Goal: Transaction & Acquisition: Purchase product/service

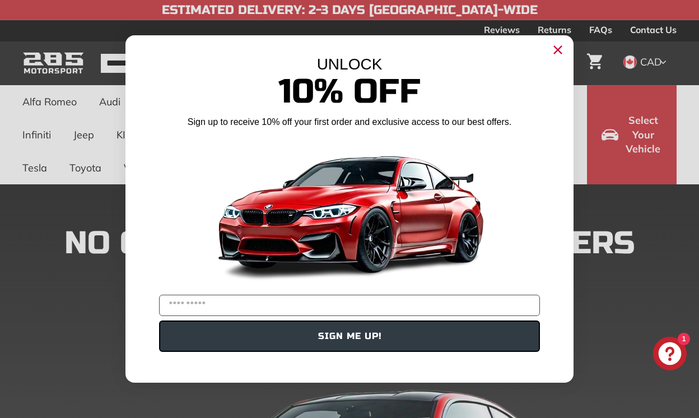
click at [558, 50] on icon "Close dialog" at bounding box center [557, 49] width 7 height 7
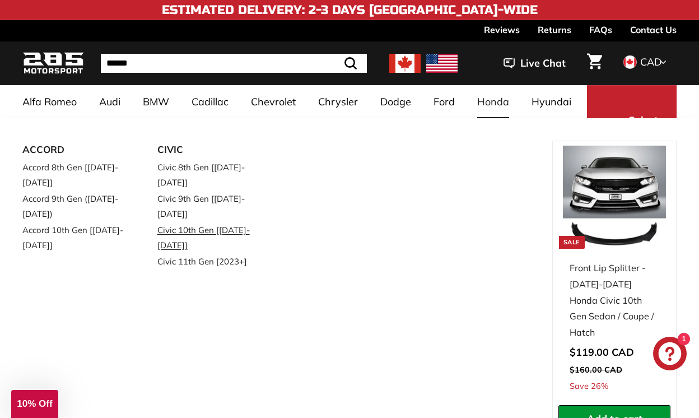
click at [221, 222] on link "Civic 10th Gen [[DATE]-[DATE]]" at bounding box center [209, 237] width 104 height 31
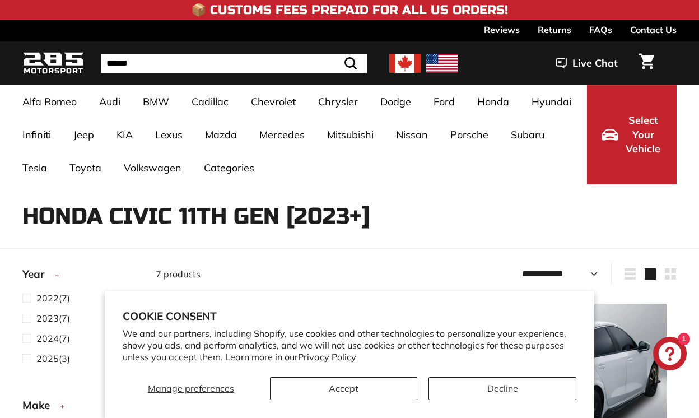
select select "**********"
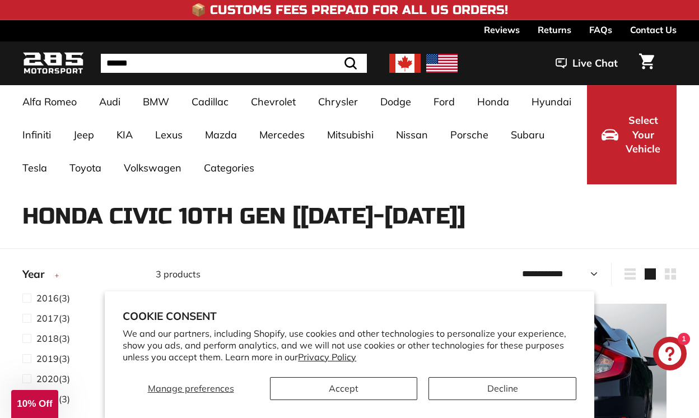
select select "**********"
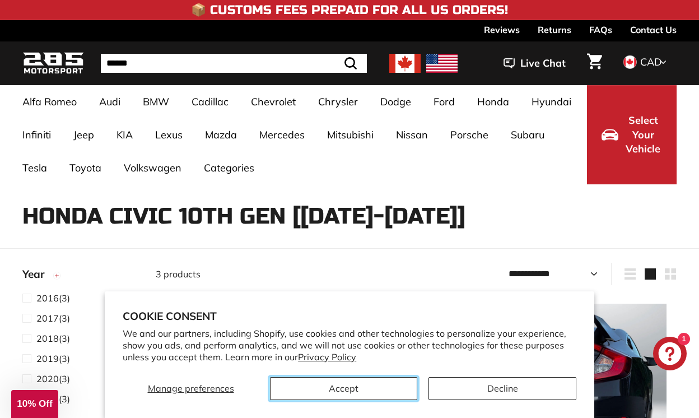
click at [336, 390] on button "Accept" at bounding box center [343, 388] width 147 height 23
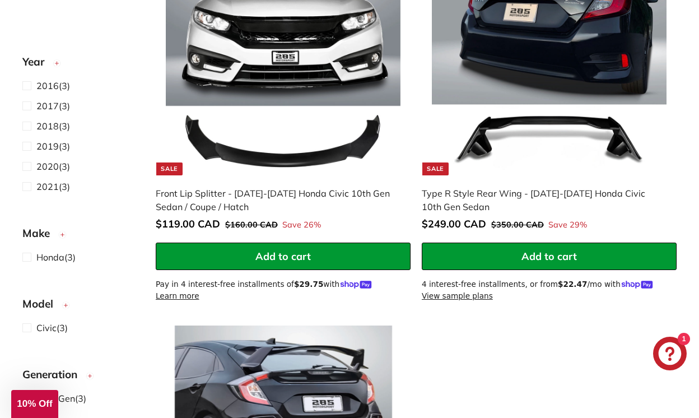
scroll to position [350, 0]
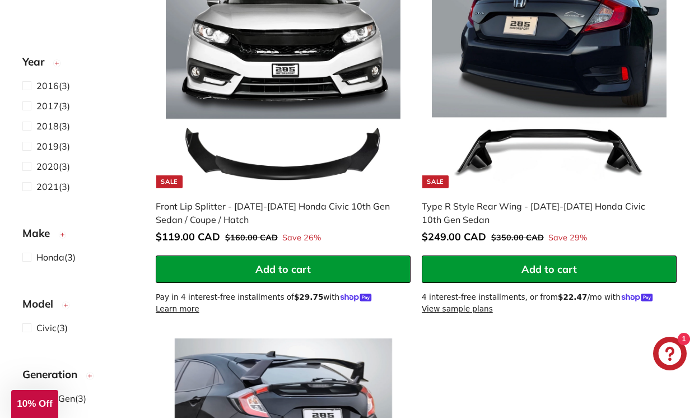
click at [539, 111] on img at bounding box center [549, 71] width 235 height 235
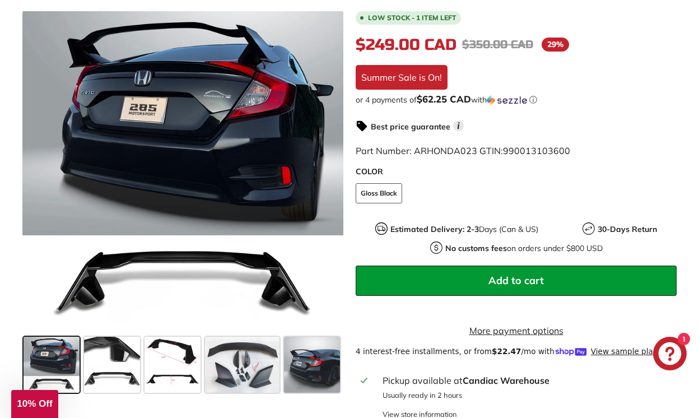
scroll to position [304, 0]
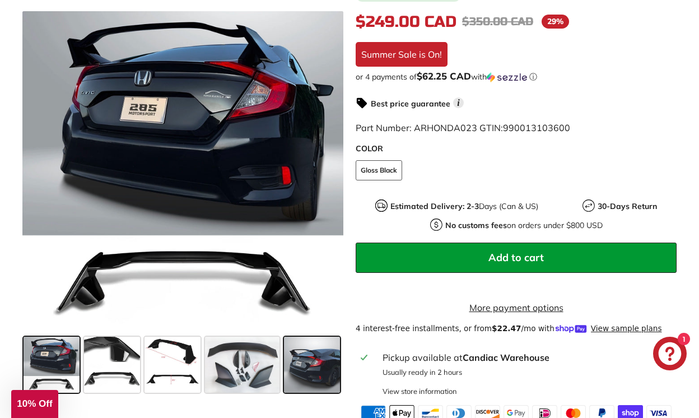
click at [321, 358] on span at bounding box center [312, 364] width 56 height 56
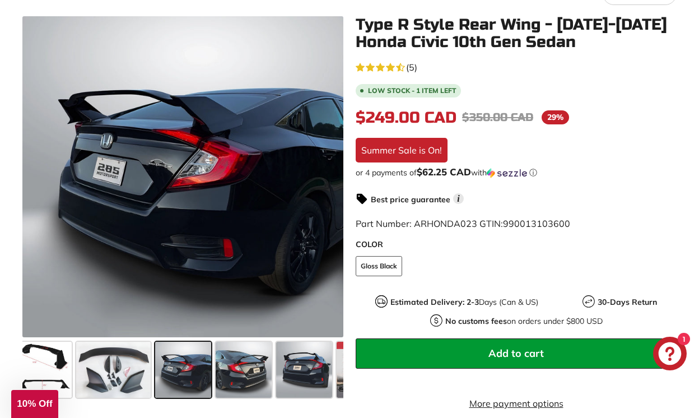
scroll to position [207, 0]
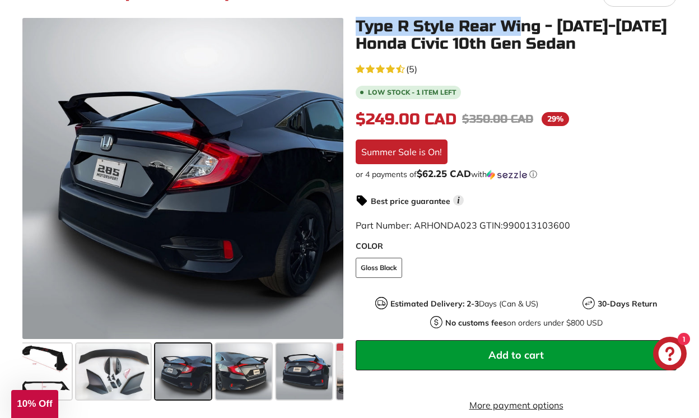
drag, startPoint x: 356, startPoint y: 26, endPoint x: 525, endPoint y: 27, distance: 169.6
click at [525, 27] on h1 "Type R Style Rear Wing - 2016-2021 Honda Civic 10th Gen Sedan" at bounding box center [516, 35] width 321 height 35
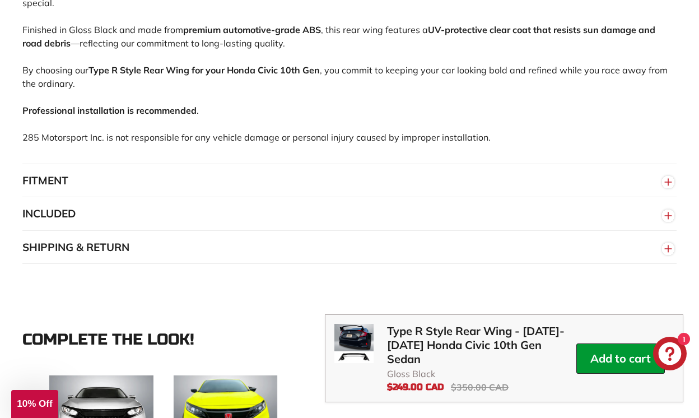
scroll to position [866, 0]
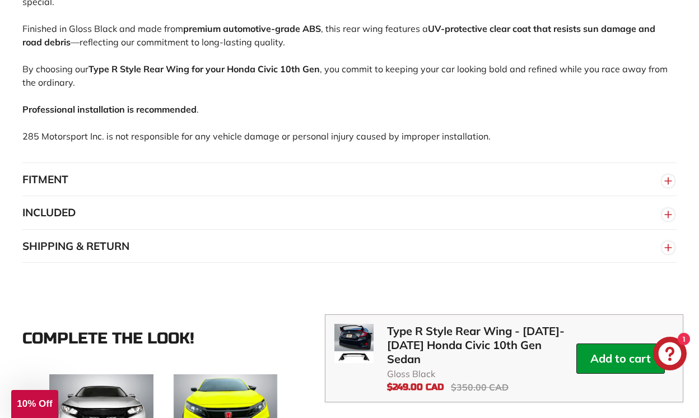
click at [321, 193] on button "FITMENT" at bounding box center [349, 180] width 654 height 34
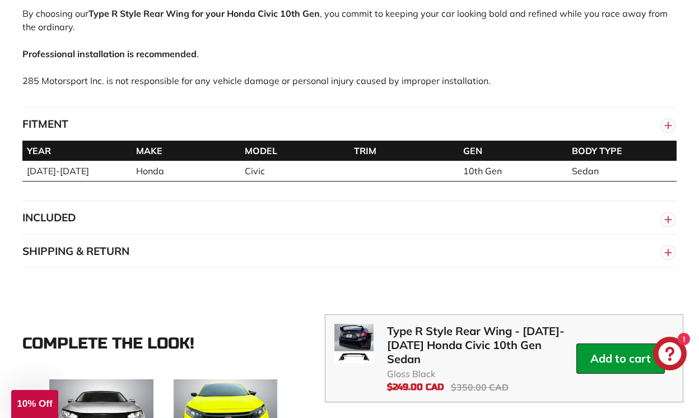
scroll to position [941, 0]
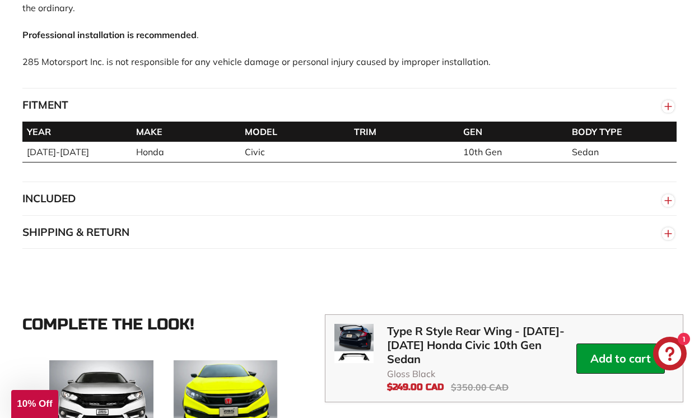
click at [323, 206] on button "INCLUDED" at bounding box center [349, 199] width 654 height 34
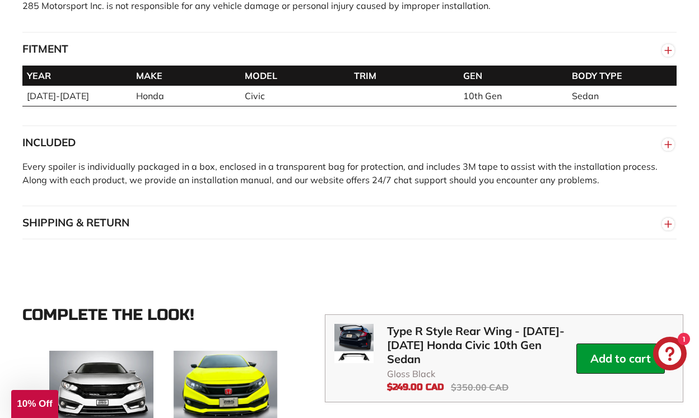
scroll to position [1033, 0]
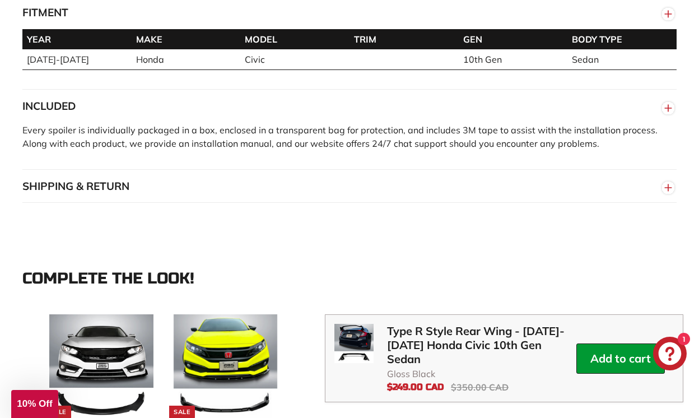
click at [317, 196] on button "SHIPPING & RETURN" at bounding box center [349, 187] width 654 height 34
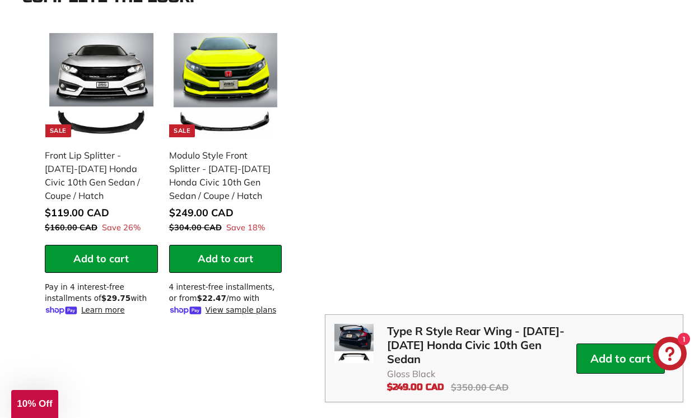
scroll to position [1432, 0]
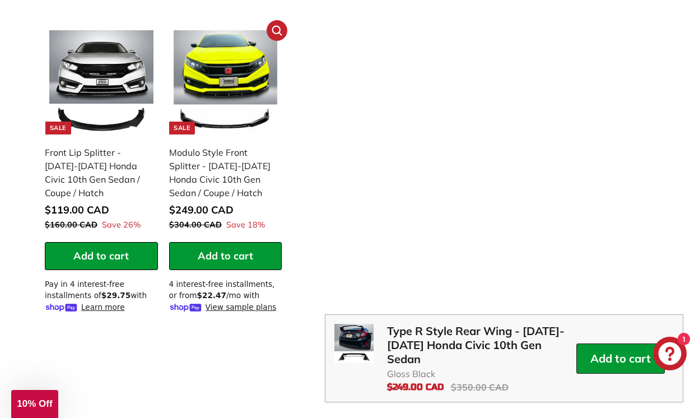
click at [242, 101] on img at bounding box center [226, 82] width 104 height 104
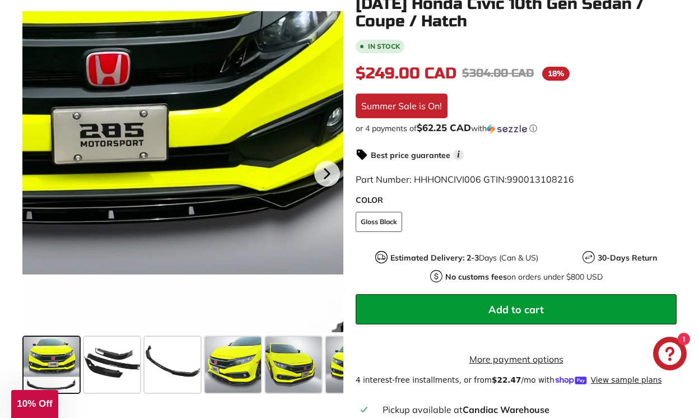
scroll to position [248, 0]
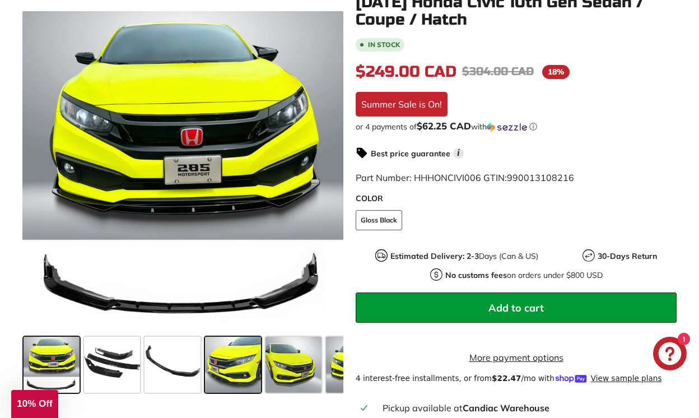
click at [235, 352] on span at bounding box center [233, 364] width 56 height 56
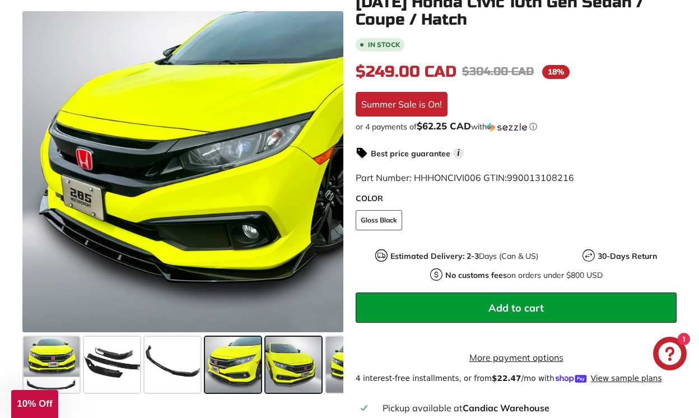
click at [286, 366] on span at bounding box center [293, 364] width 56 height 56
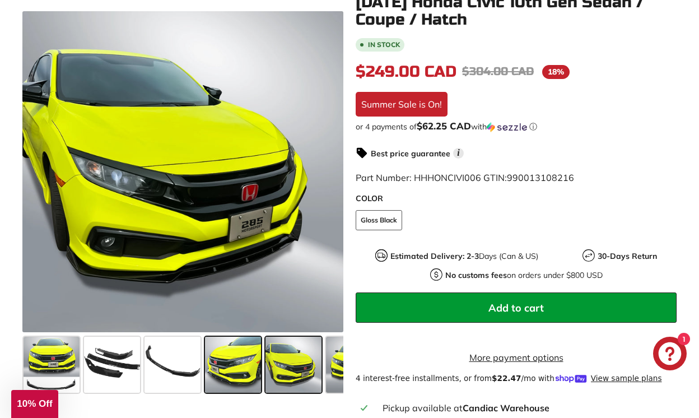
click at [238, 368] on span at bounding box center [233, 364] width 56 height 56
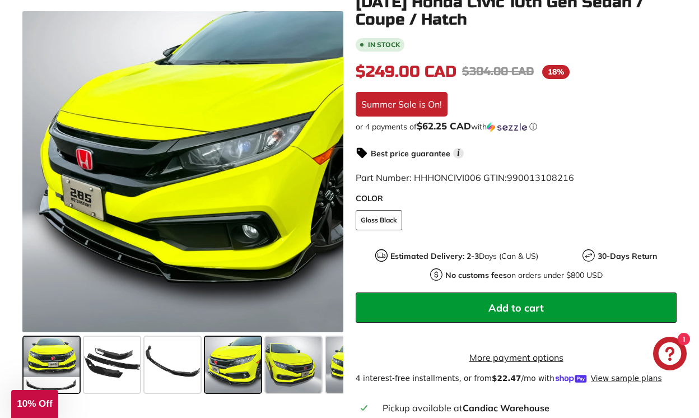
click at [45, 356] on span at bounding box center [52, 364] width 56 height 56
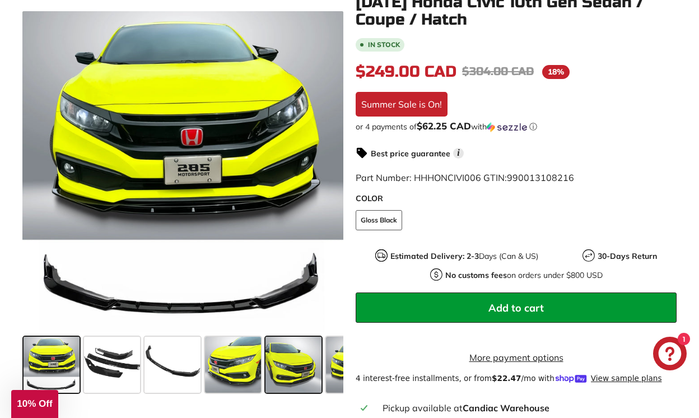
click at [303, 370] on span at bounding box center [293, 364] width 56 height 56
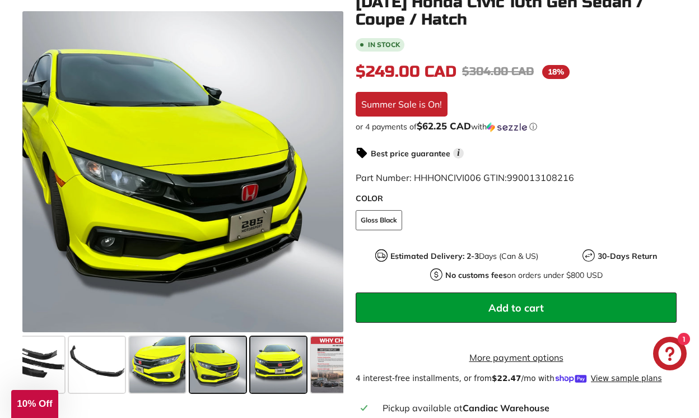
scroll to position [0, 101]
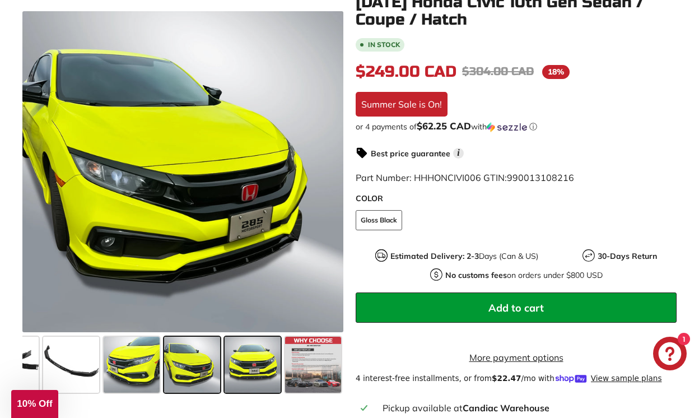
click at [260, 363] on span at bounding box center [252, 364] width 56 height 56
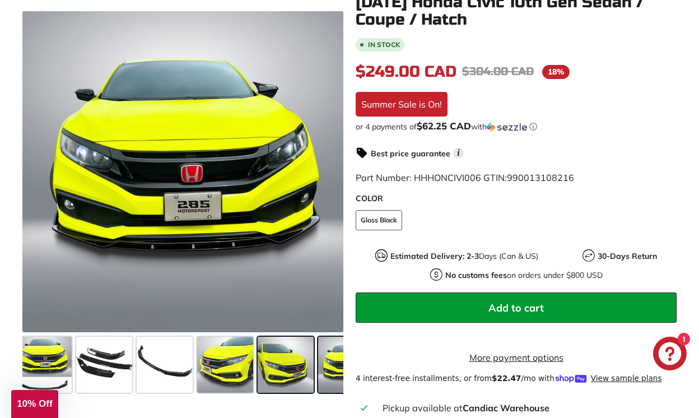
scroll to position [0, 0]
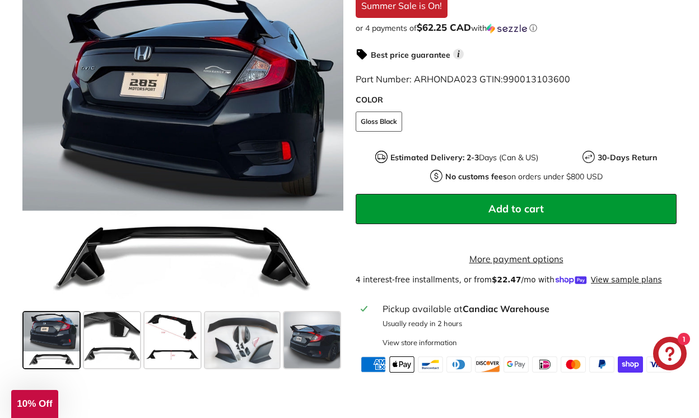
scroll to position [355, 0]
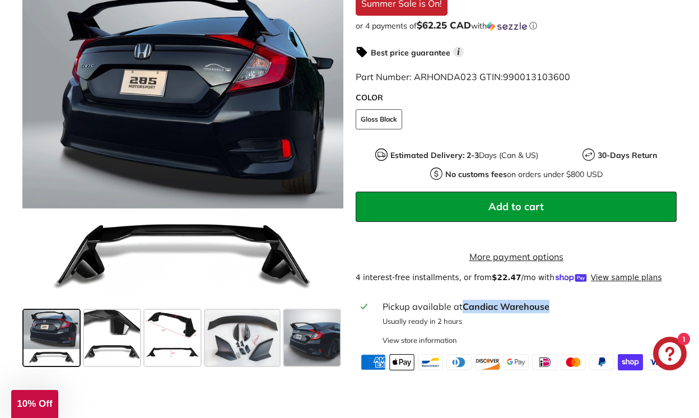
drag, startPoint x: 464, startPoint y: 315, endPoint x: 553, endPoint y: 322, distance: 89.3
click at [553, 313] on div "Pickup available at [GEOGRAPHIC_DATA]" at bounding box center [526, 306] width 289 height 13
copy strong "Candiac Warehouse"
click at [503, 205] on span "Add to cart" at bounding box center [515, 206] width 55 height 13
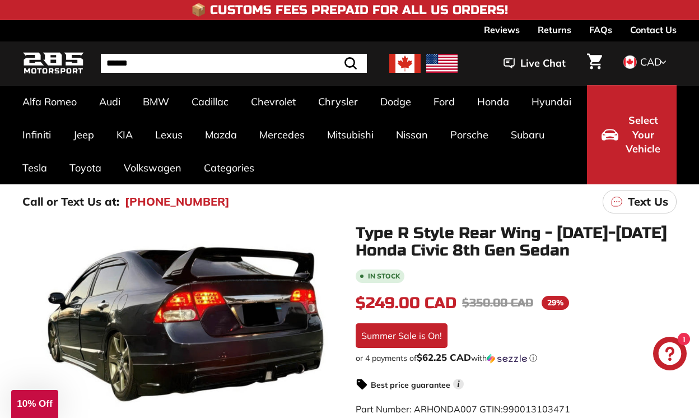
click at [644, 33] on link "Contact Us" at bounding box center [653, 29] width 46 height 19
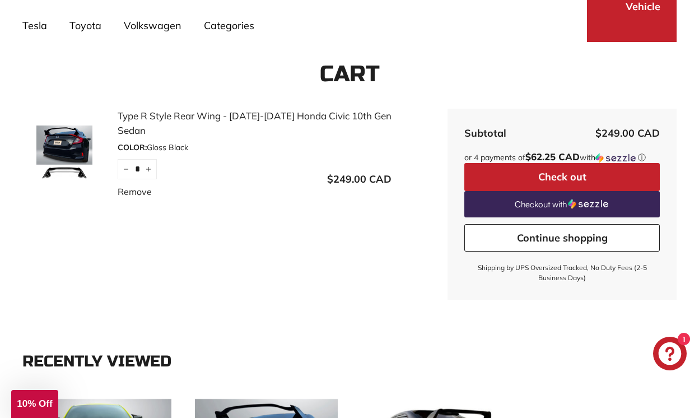
scroll to position [144, 0]
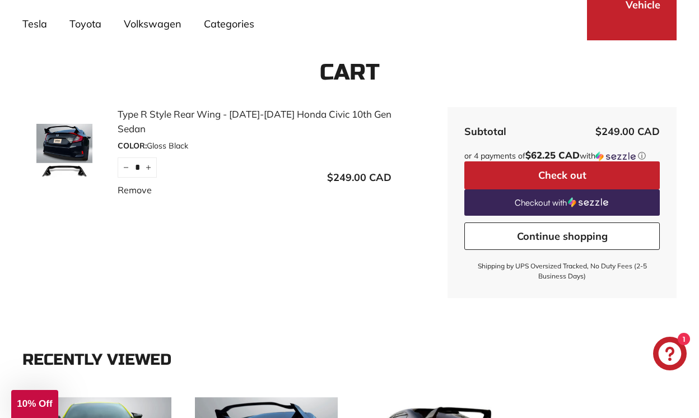
click at [544, 173] on button "Check out" at bounding box center [561, 175] width 195 height 28
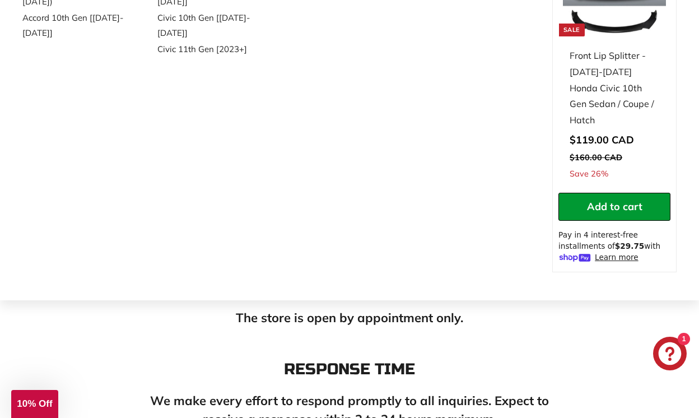
scroll to position [216, 0]
